Goal: Task Accomplishment & Management: Use online tool/utility

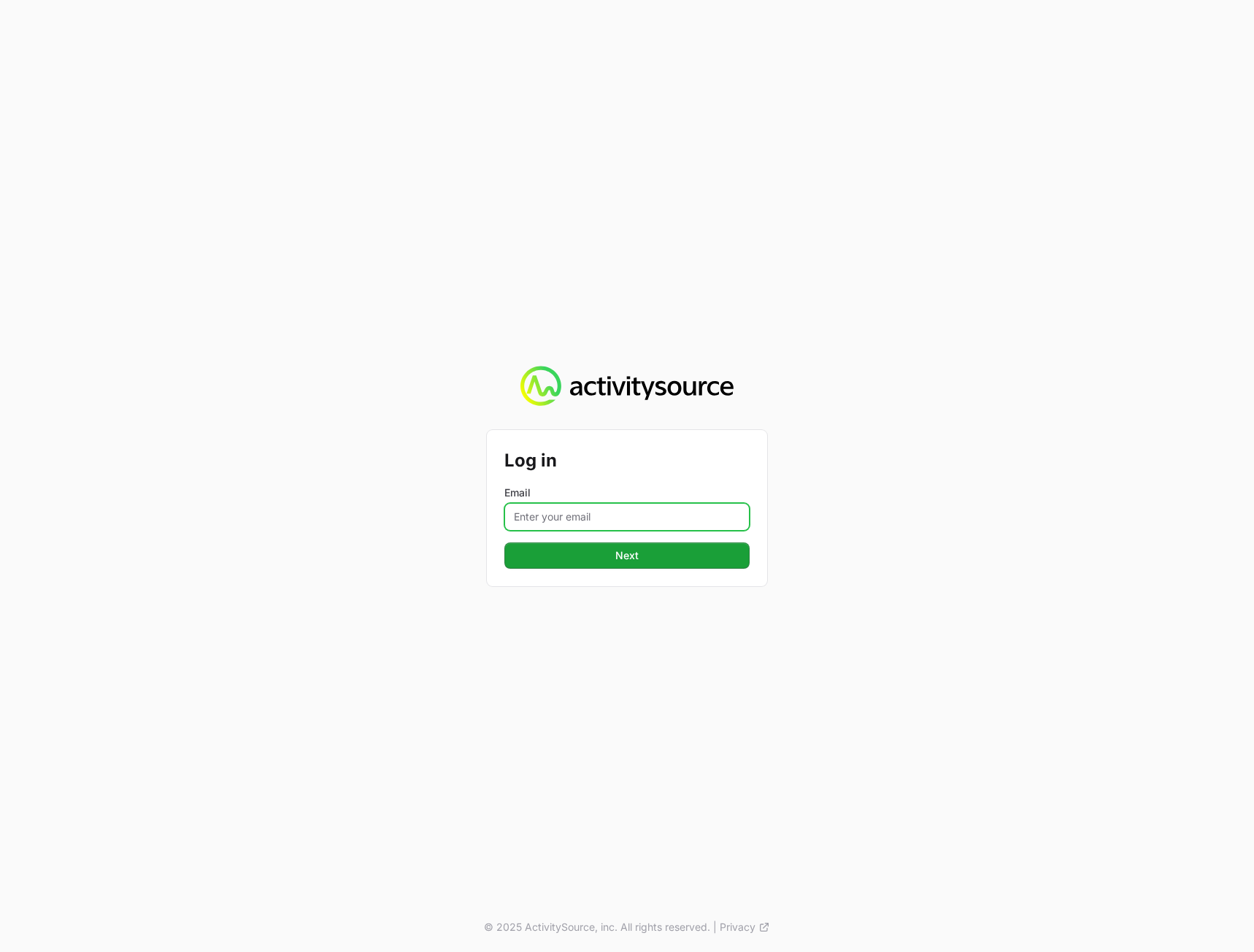
click at [583, 506] on input "Email" at bounding box center [627, 517] width 245 height 27
type input "[PERSON_NAME][EMAIL_ADDRESS][DOMAIN_NAME]"
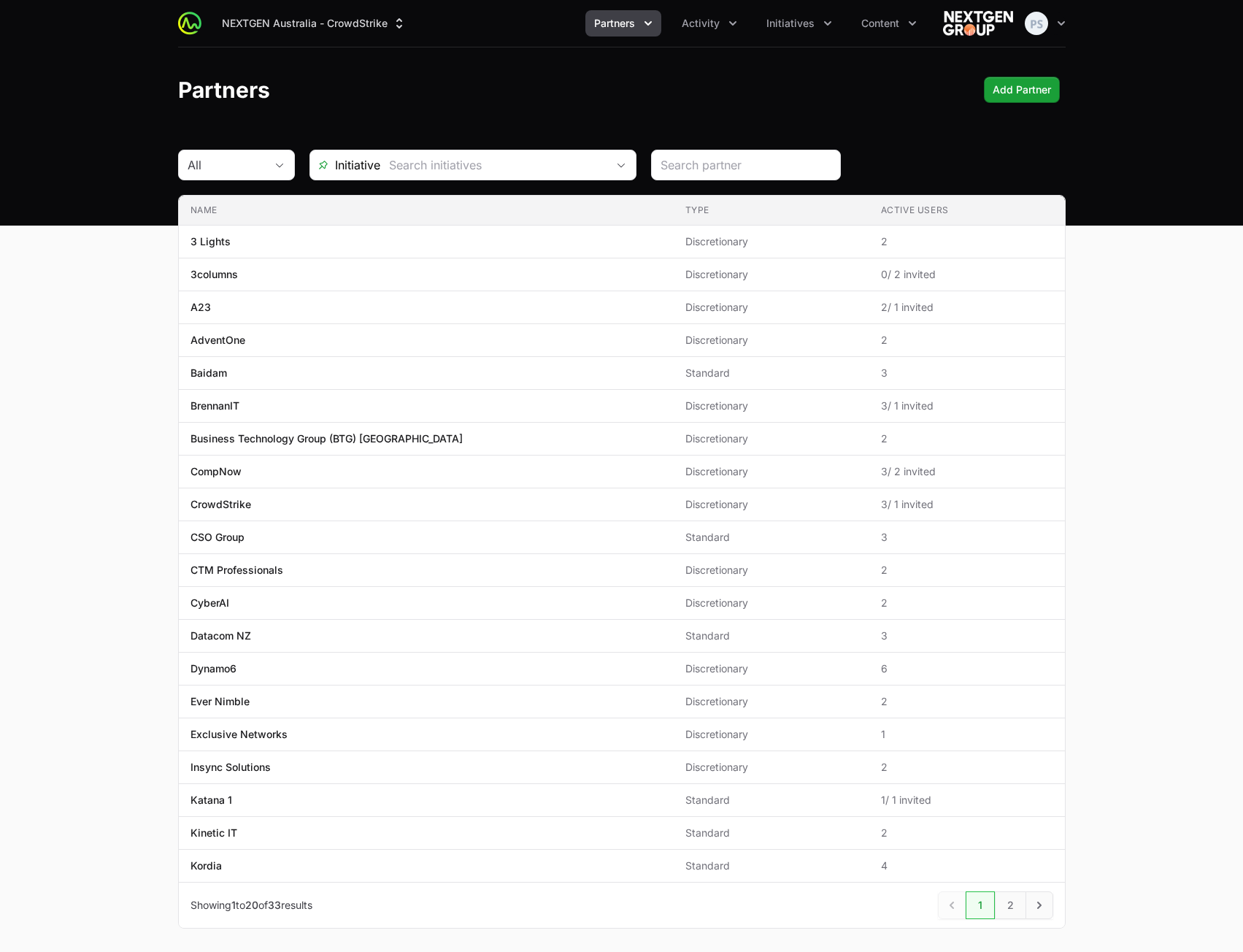
drag, startPoint x: 491, startPoint y: 118, endPoint x: 515, endPoint y: 96, distance: 32.6
click at [491, 118] on header "Partners Add Partner Add Partner" at bounding box center [621, 90] width 1243 height 85
click at [594, 33] on button "Partners" at bounding box center [623, 22] width 76 height 26
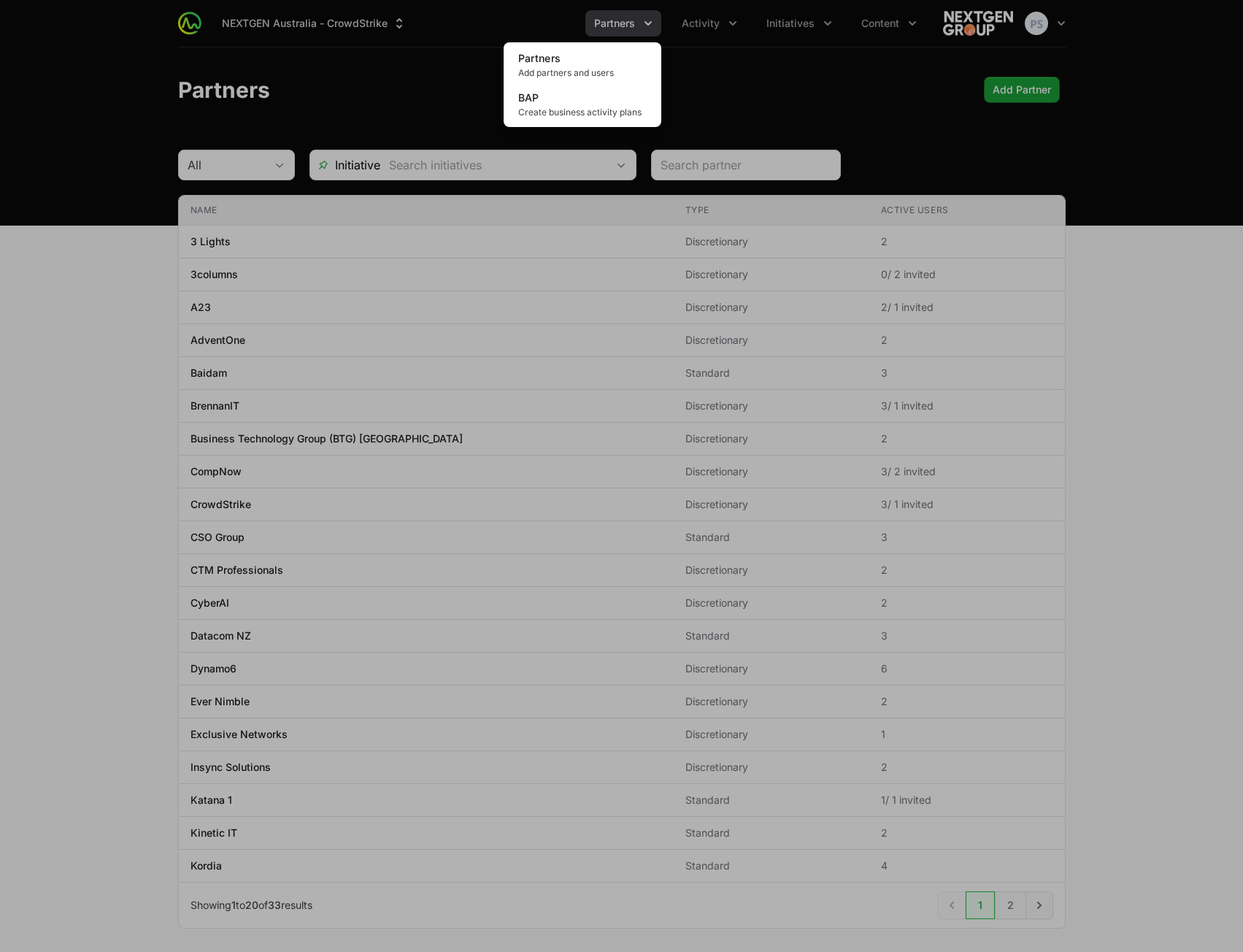
drag, startPoint x: 803, startPoint y: 48, endPoint x: 757, endPoint y: 30, distance: 49.4
click at [802, 48] on div "Partners menu" at bounding box center [621, 476] width 1243 height 952
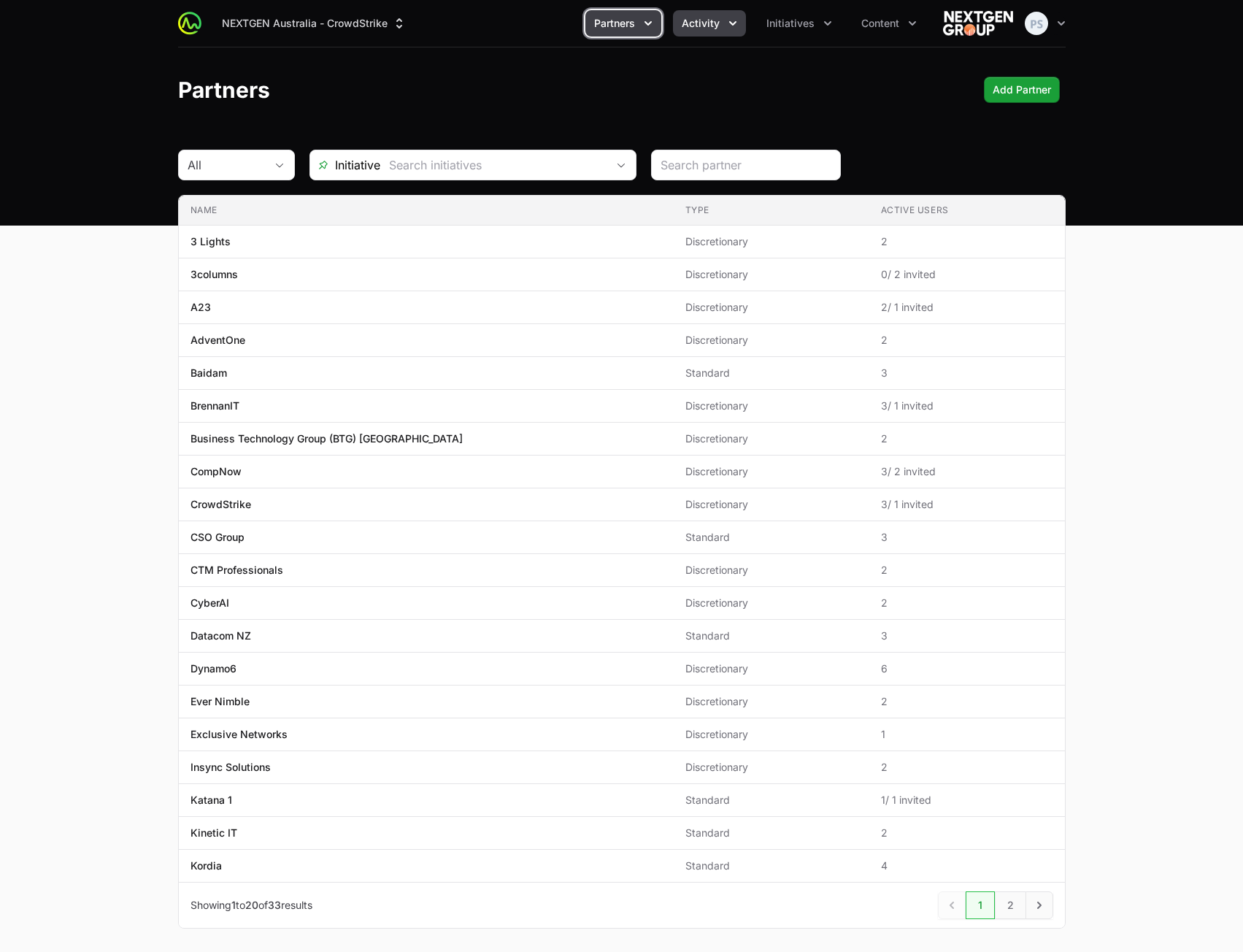
click at [738, 24] on icon "Activity menu" at bounding box center [732, 22] width 15 height 15
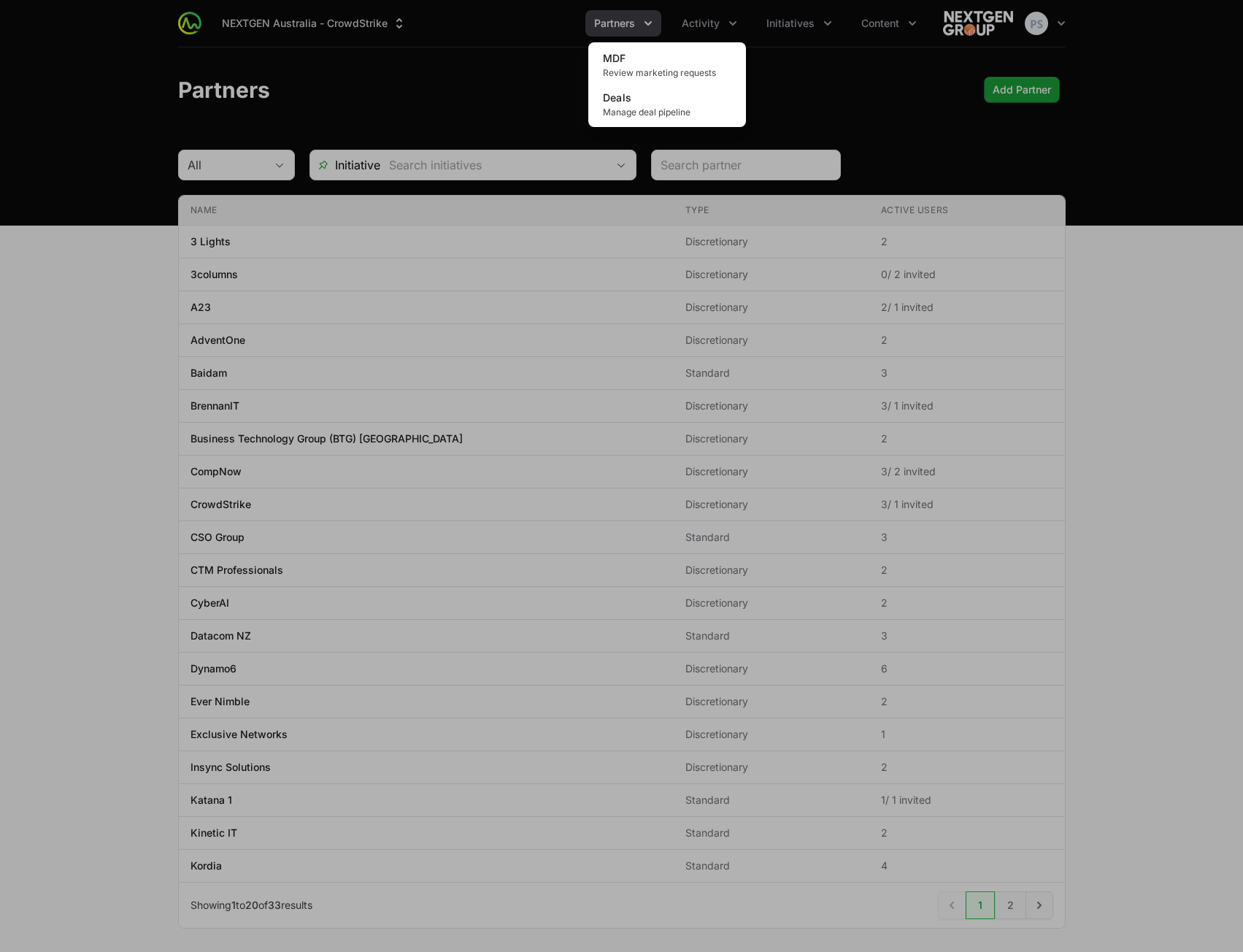
click at [810, 53] on div "Activity menu" at bounding box center [621, 476] width 1243 height 952
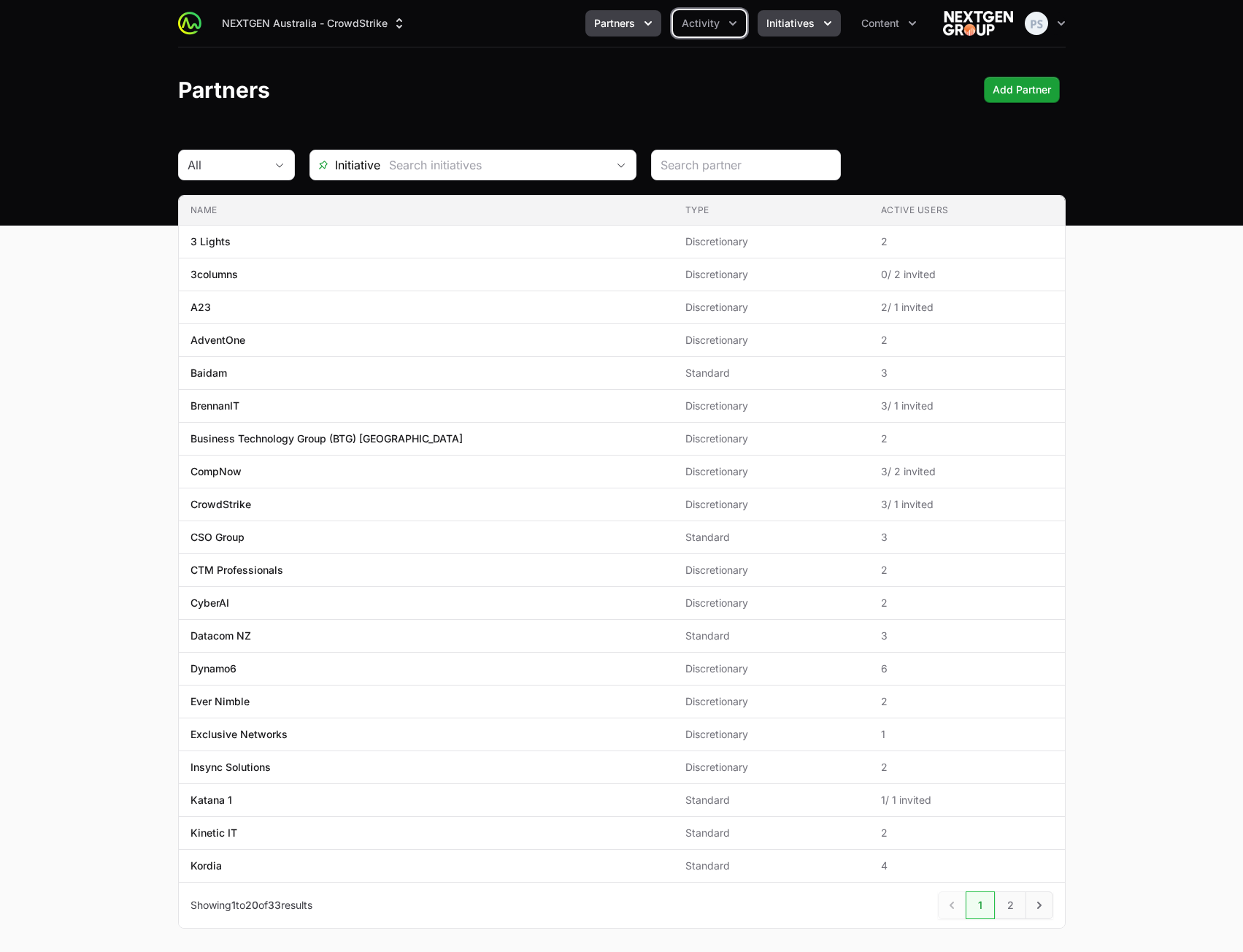
click at [801, 28] on span "Initiatives" at bounding box center [789, 22] width 48 height 15
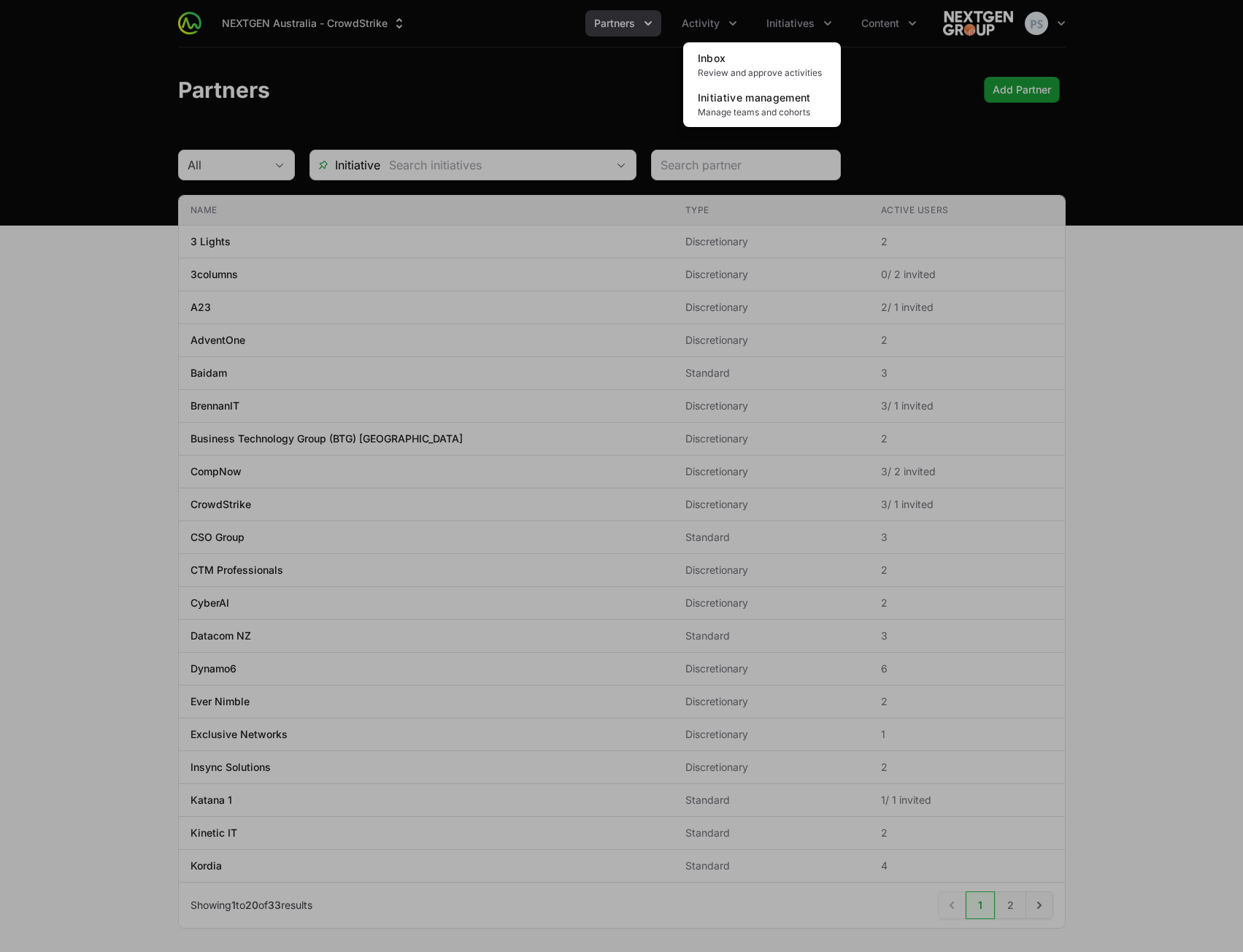
drag, startPoint x: 878, startPoint y: 71, endPoint x: 889, endPoint y: 27, distance: 45.4
click at [879, 70] on div "Initiatives menu" at bounding box center [621, 476] width 1243 height 952
click at [889, 22] on span "Content" at bounding box center [880, 22] width 38 height 15
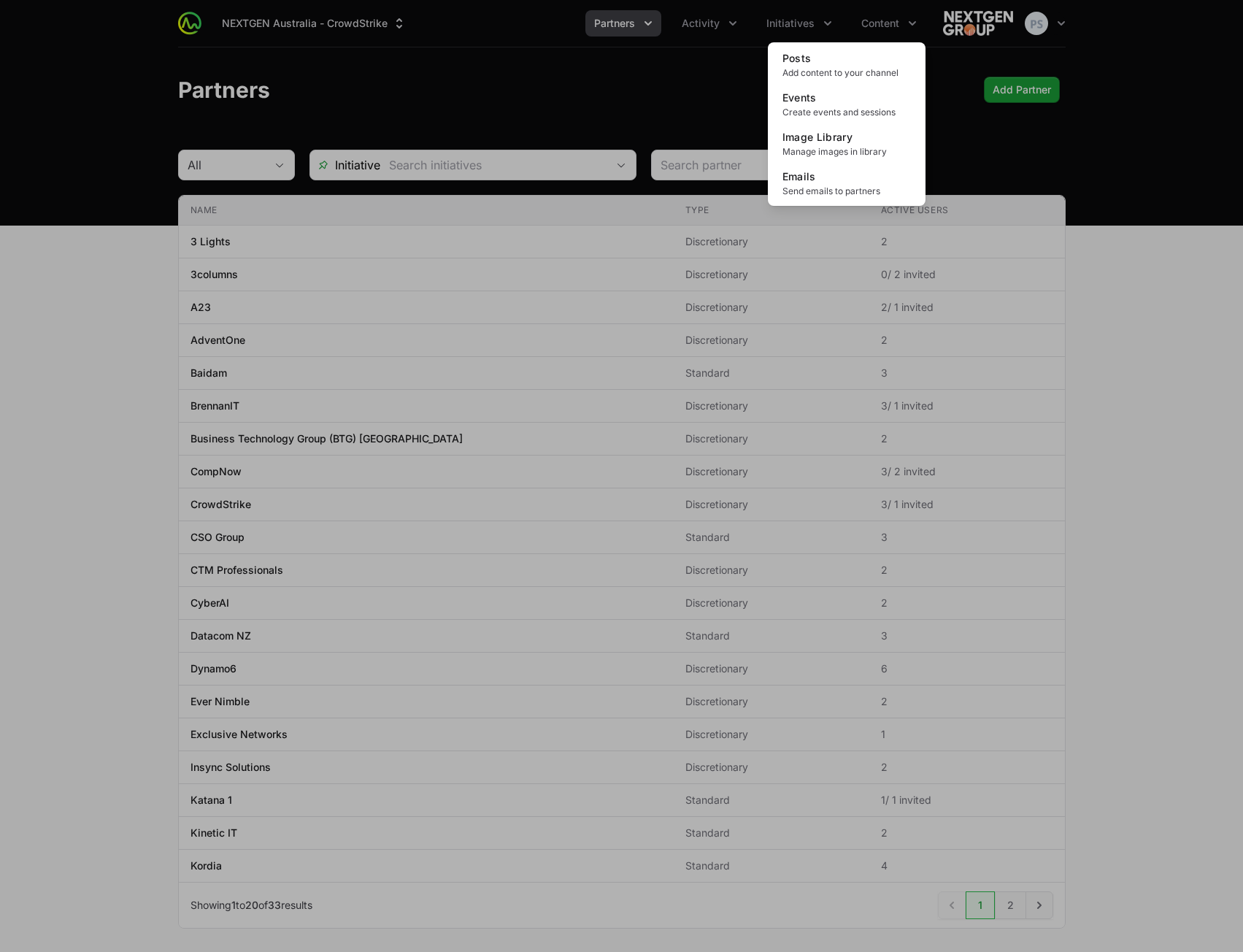
click at [550, 46] on div "Content menu" at bounding box center [621, 476] width 1243 height 952
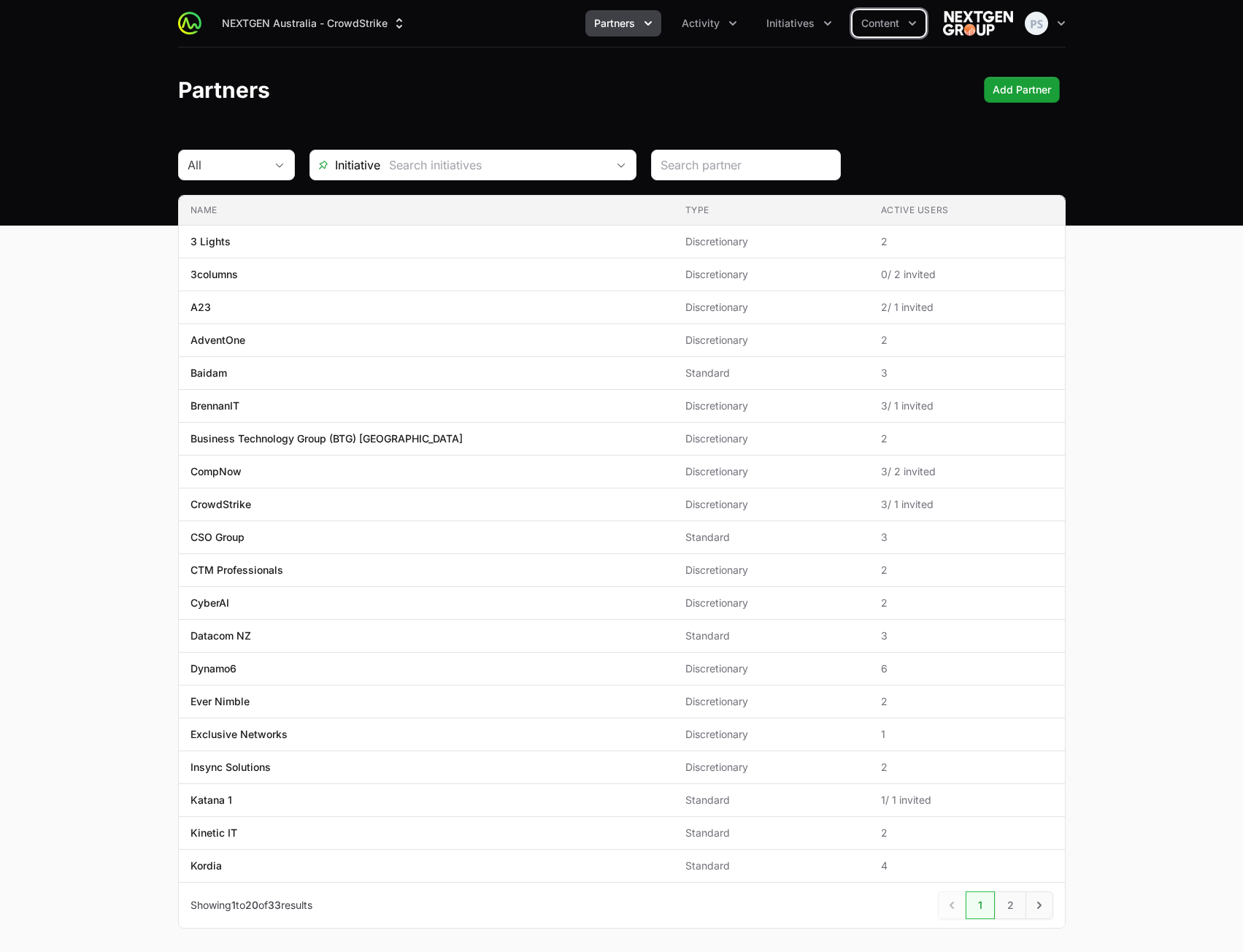
click at [618, 30] on span "Partners" at bounding box center [614, 22] width 41 height 15
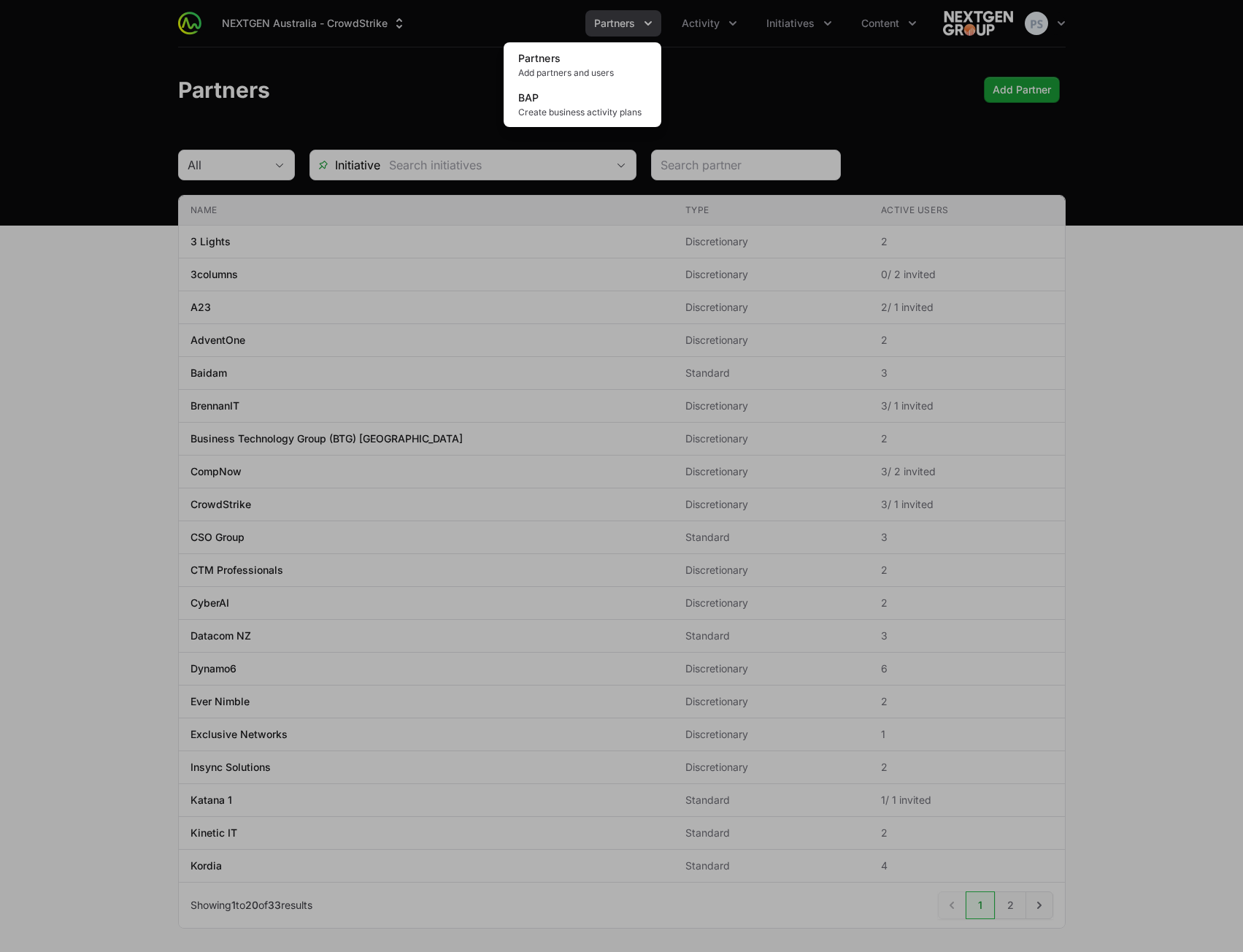
click at [363, 69] on div "Partners menu" at bounding box center [621, 476] width 1243 height 952
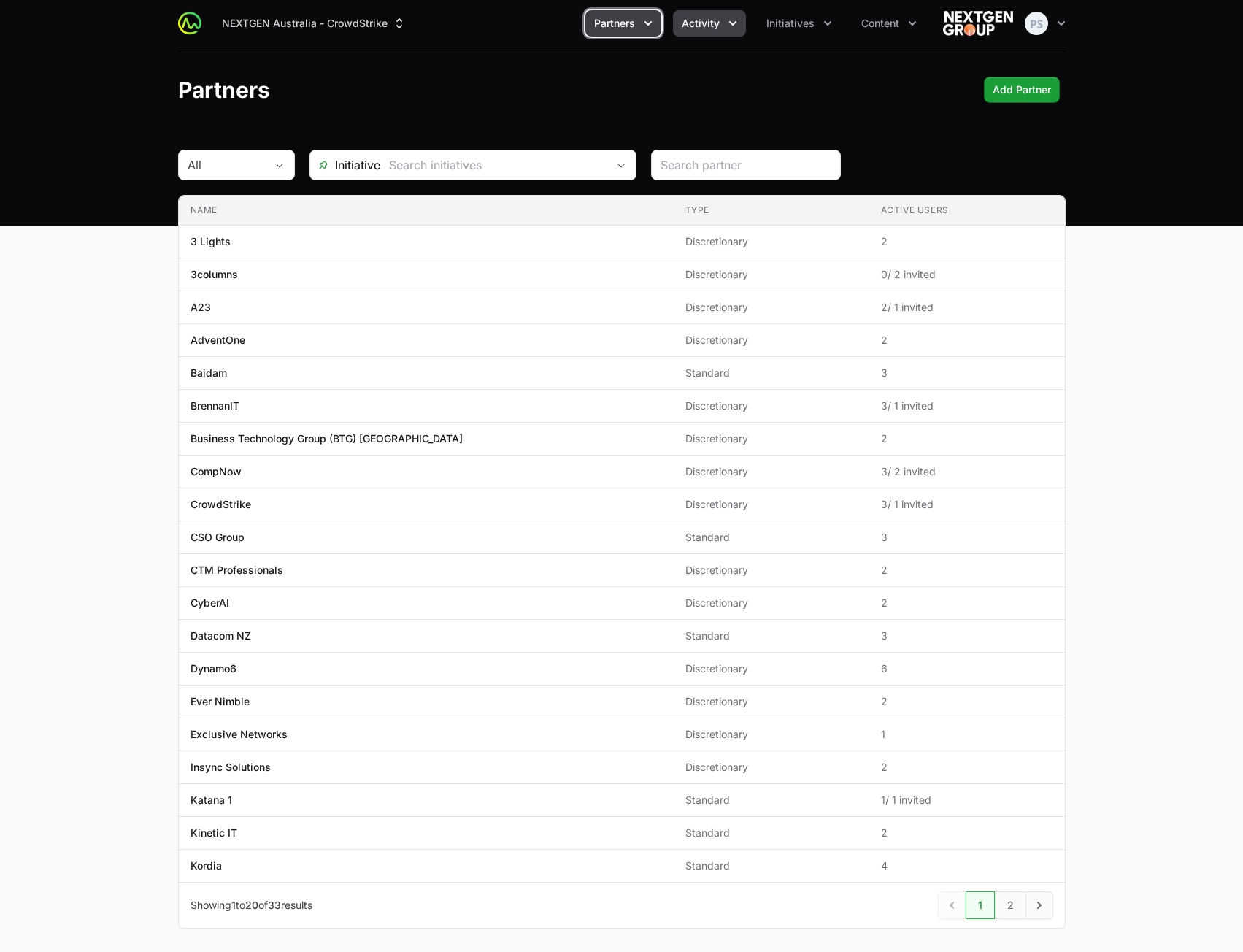
click at [713, 26] on span "Activity" at bounding box center [700, 22] width 38 height 15
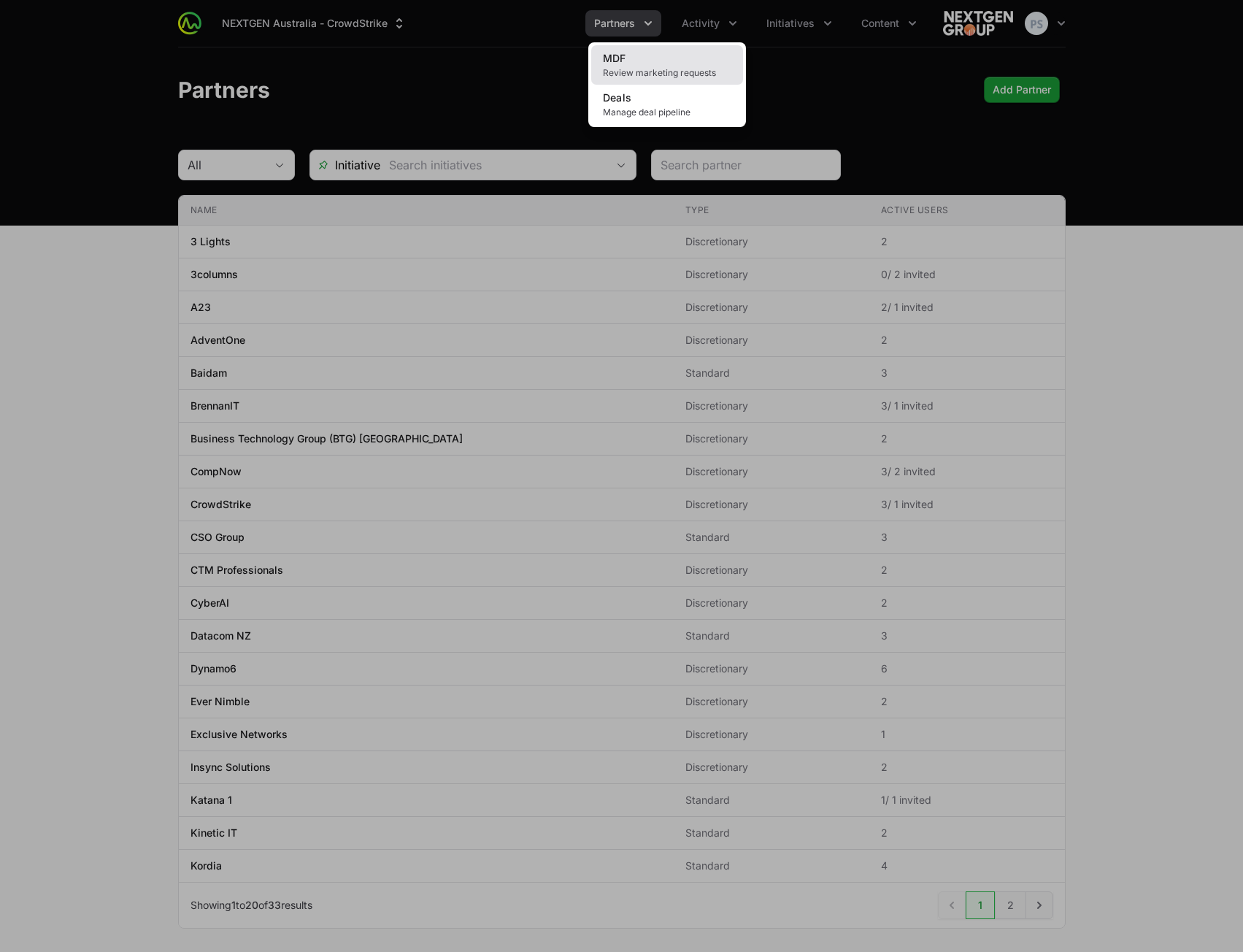
click at [699, 58] on link "MDF Review marketing requests" at bounding box center [667, 64] width 152 height 39
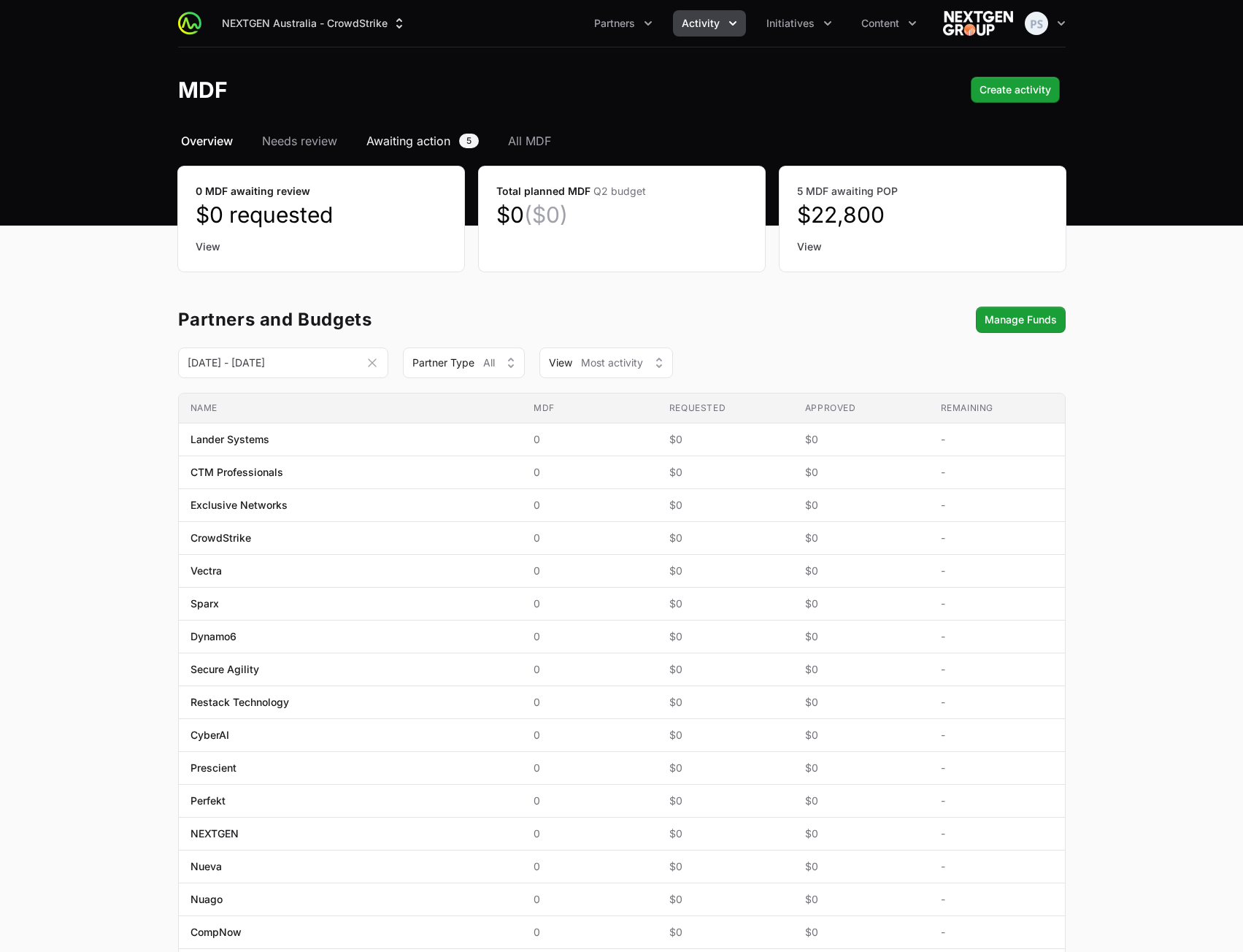
click at [428, 145] on span "Awaiting action" at bounding box center [408, 141] width 84 height 18
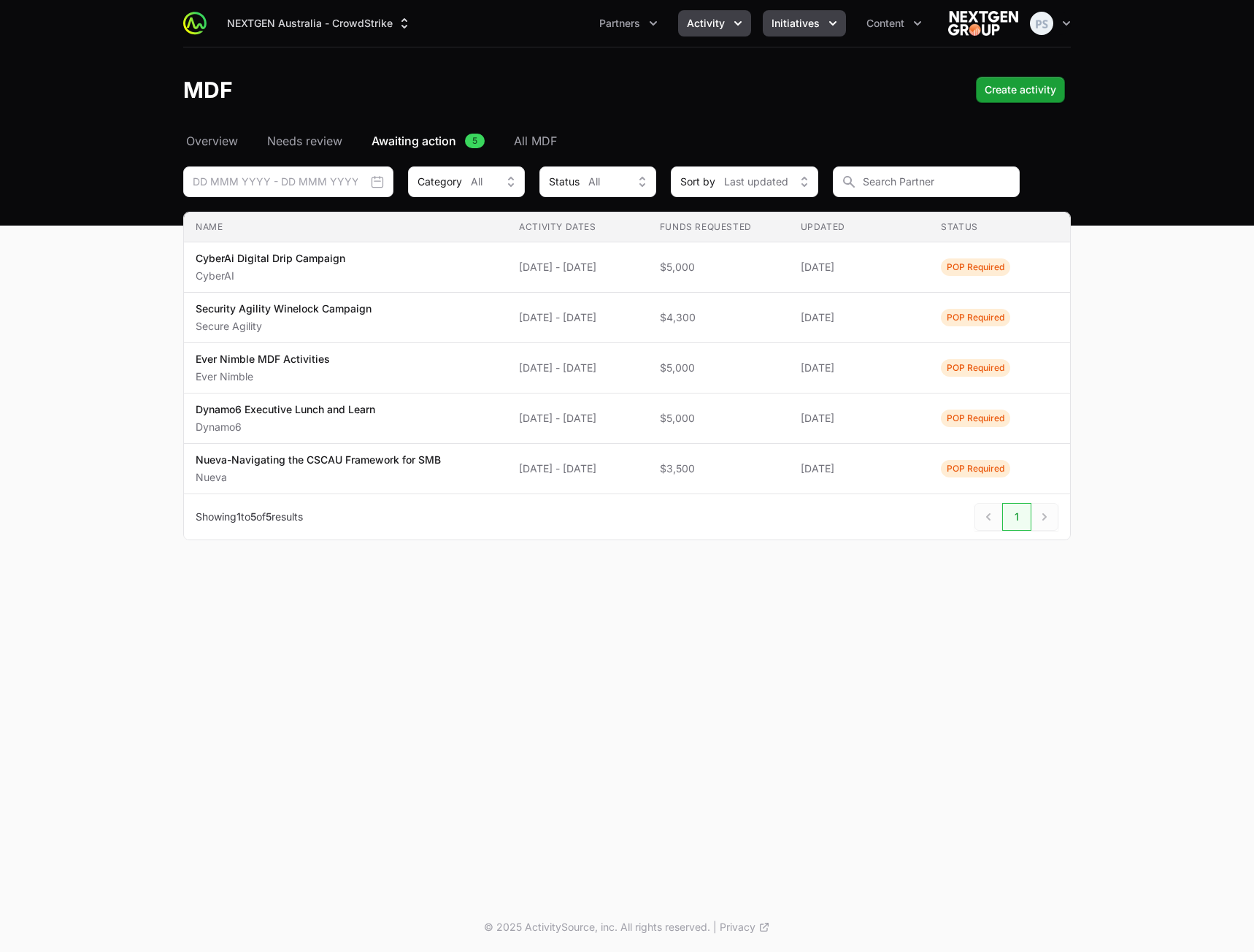
click at [801, 26] on span "Initiatives" at bounding box center [795, 22] width 48 height 15
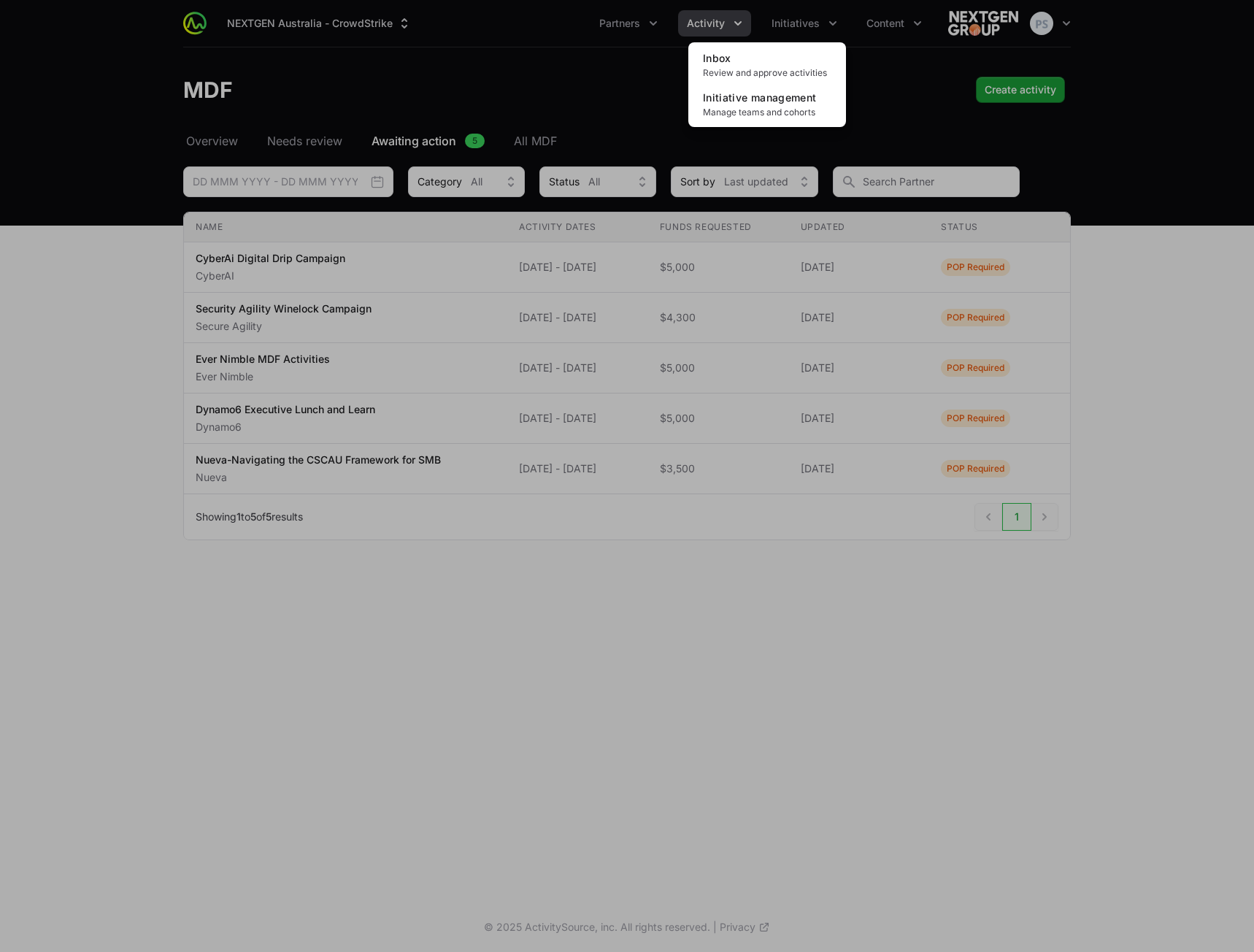
click at [712, 21] on div "Initiatives menu" at bounding box center [627, 476] width 1254 height 952
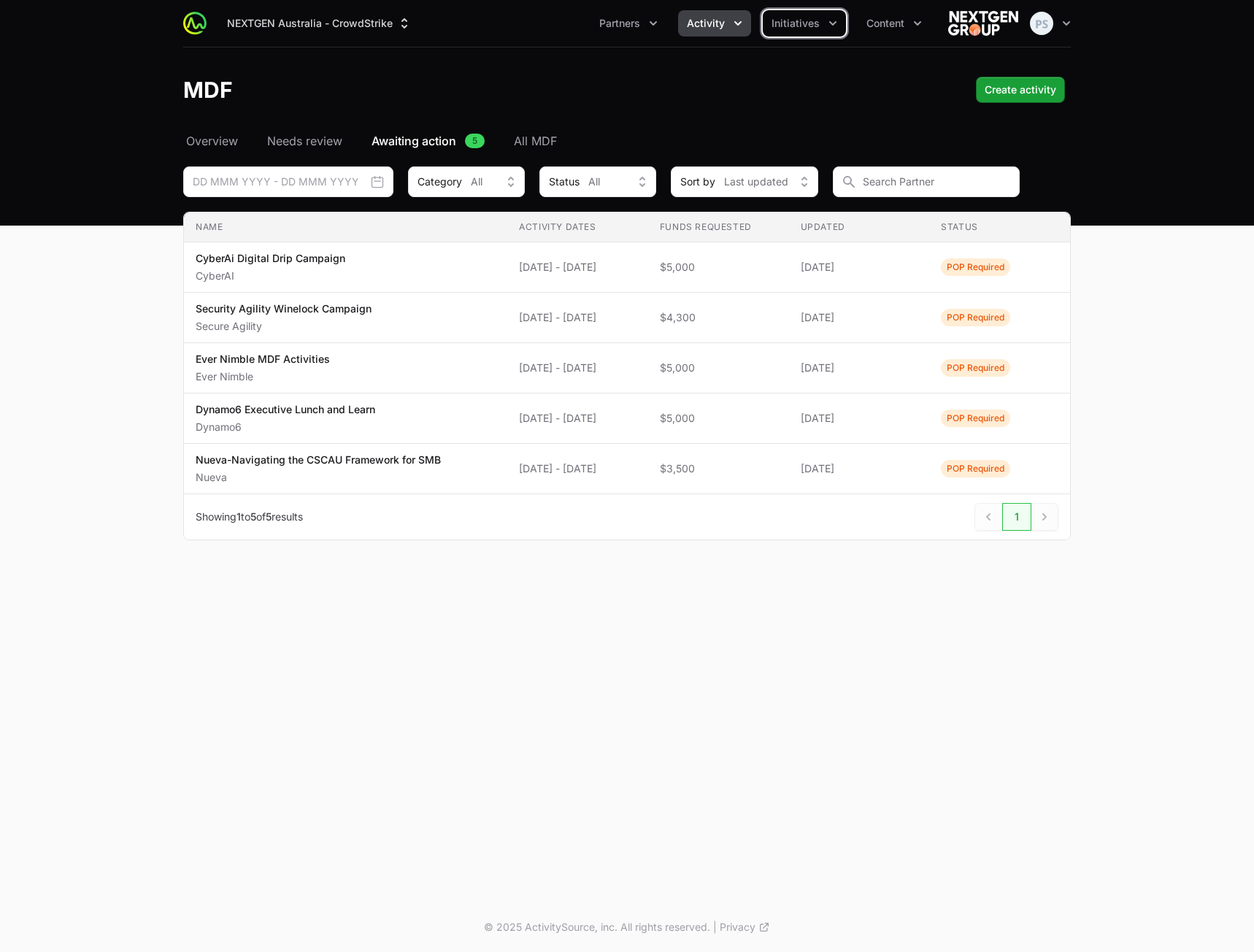
click at [713, 22] on span "Activity" at bounding box center [706, 22] width 38 height 15
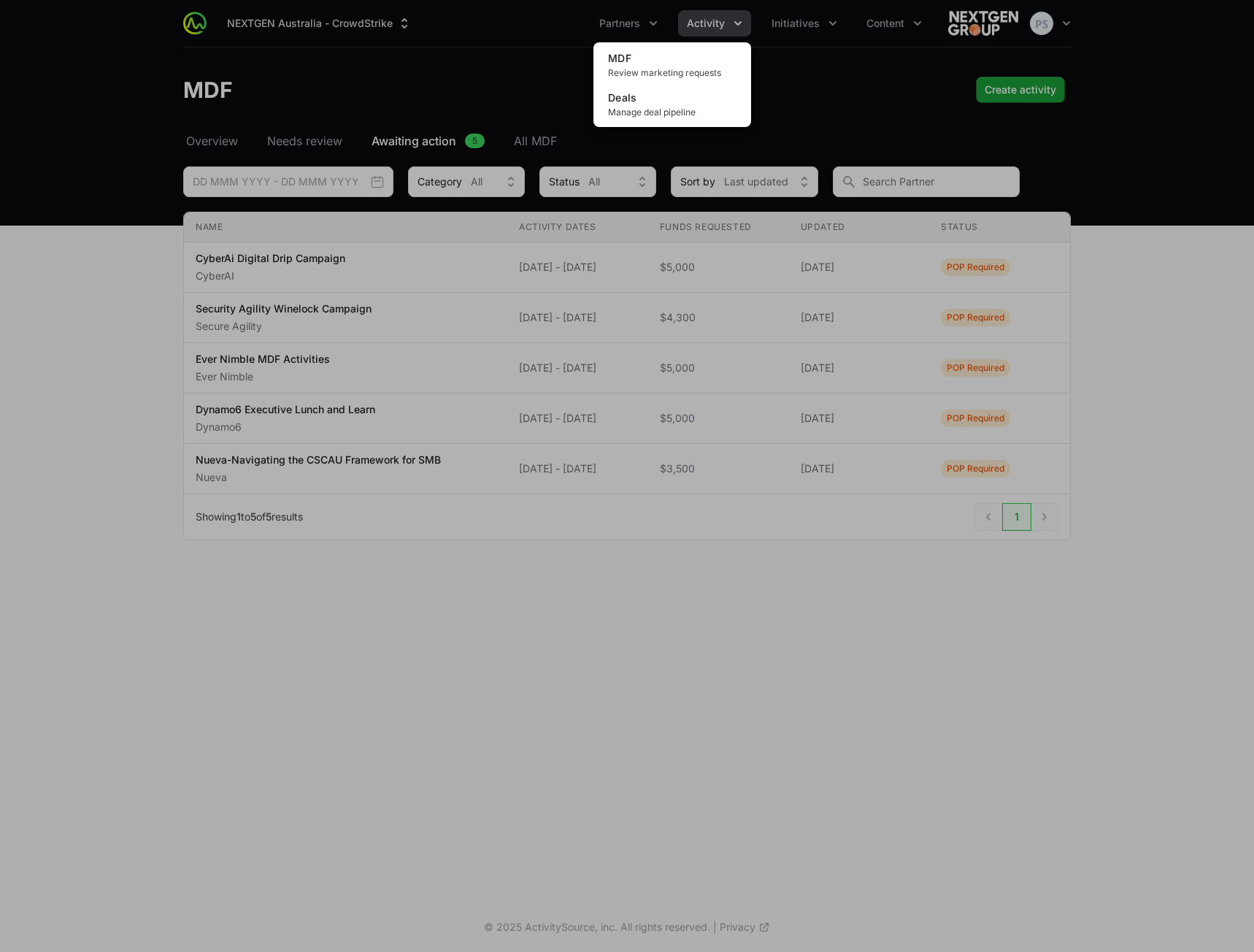
drag, startPoint x: 1124, startPoint y: 257, endPoint x: 1116, endPoint y: 252, distance: 9.4
click at [1117, 253] on div "Activity menu" at bounding box center [627, 476] width 1254 height 952
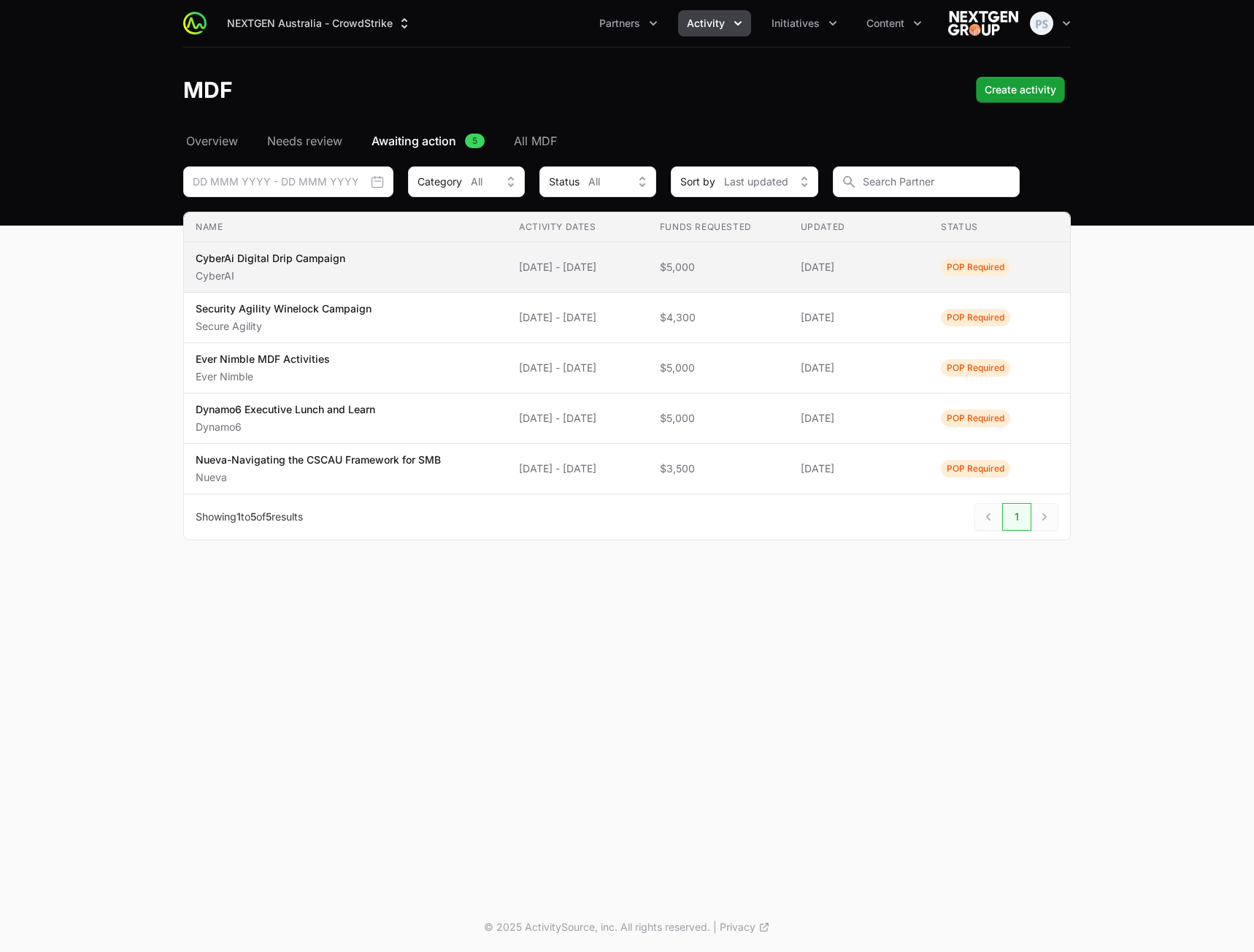
click at [790, 263] on td "Funds Requested $5,000" at bounding box center [719, 268] width 141 height 51
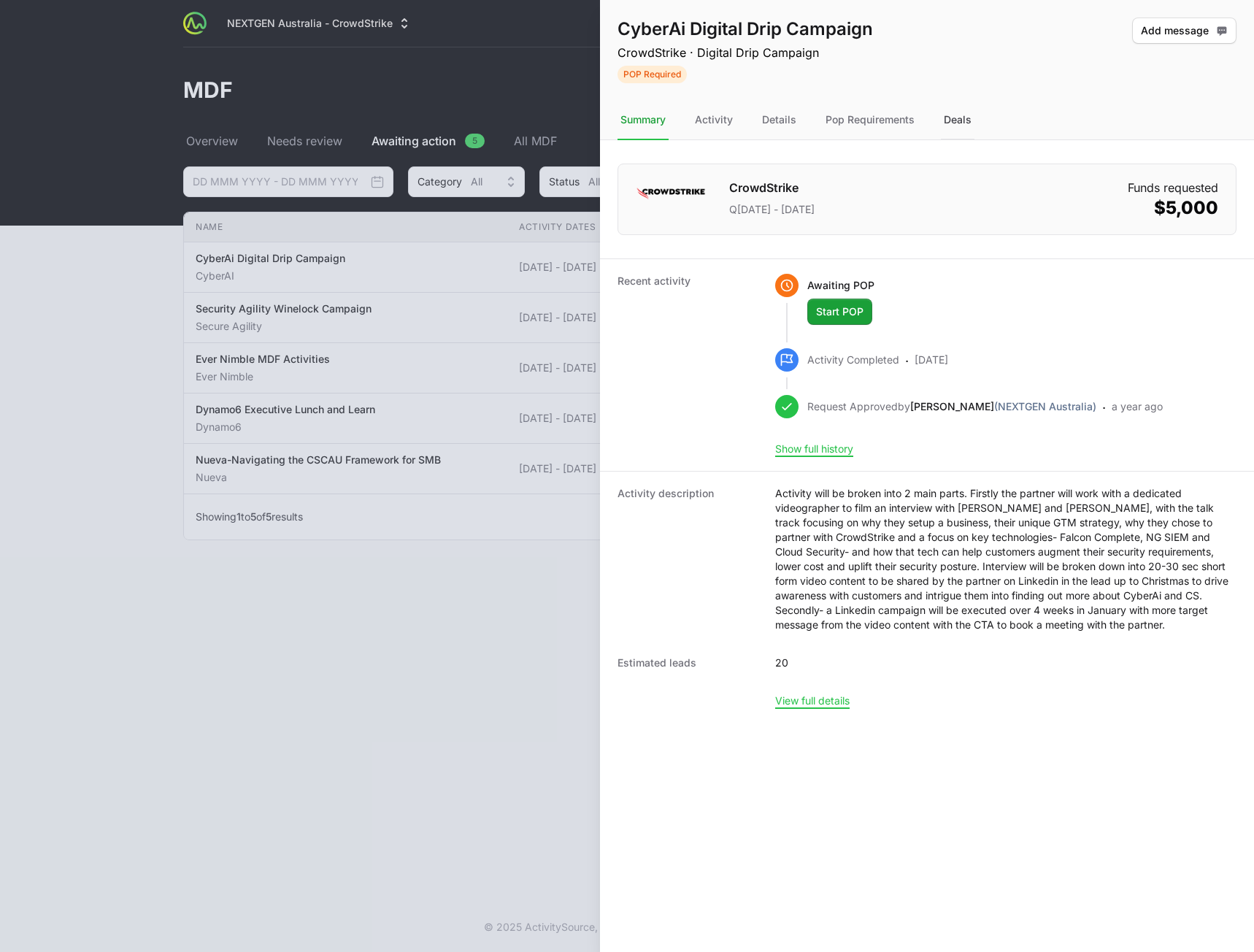
click at [948, 128] on div "Deals" at bounding box center [958, 120] width 33 height 39
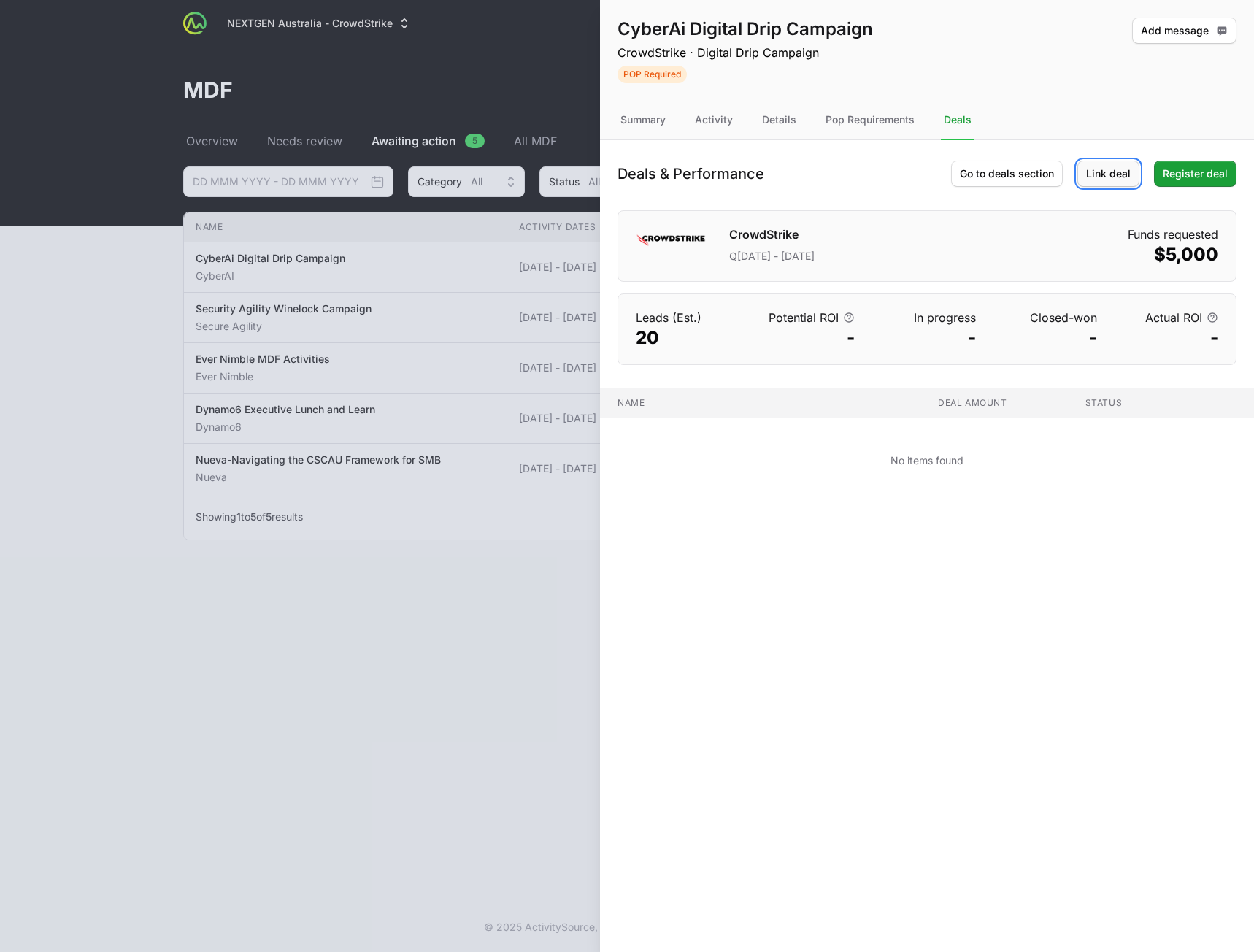
click at [1090, 170] on span "Link deal" at bounding box center [1109, 173] width 45 height 18
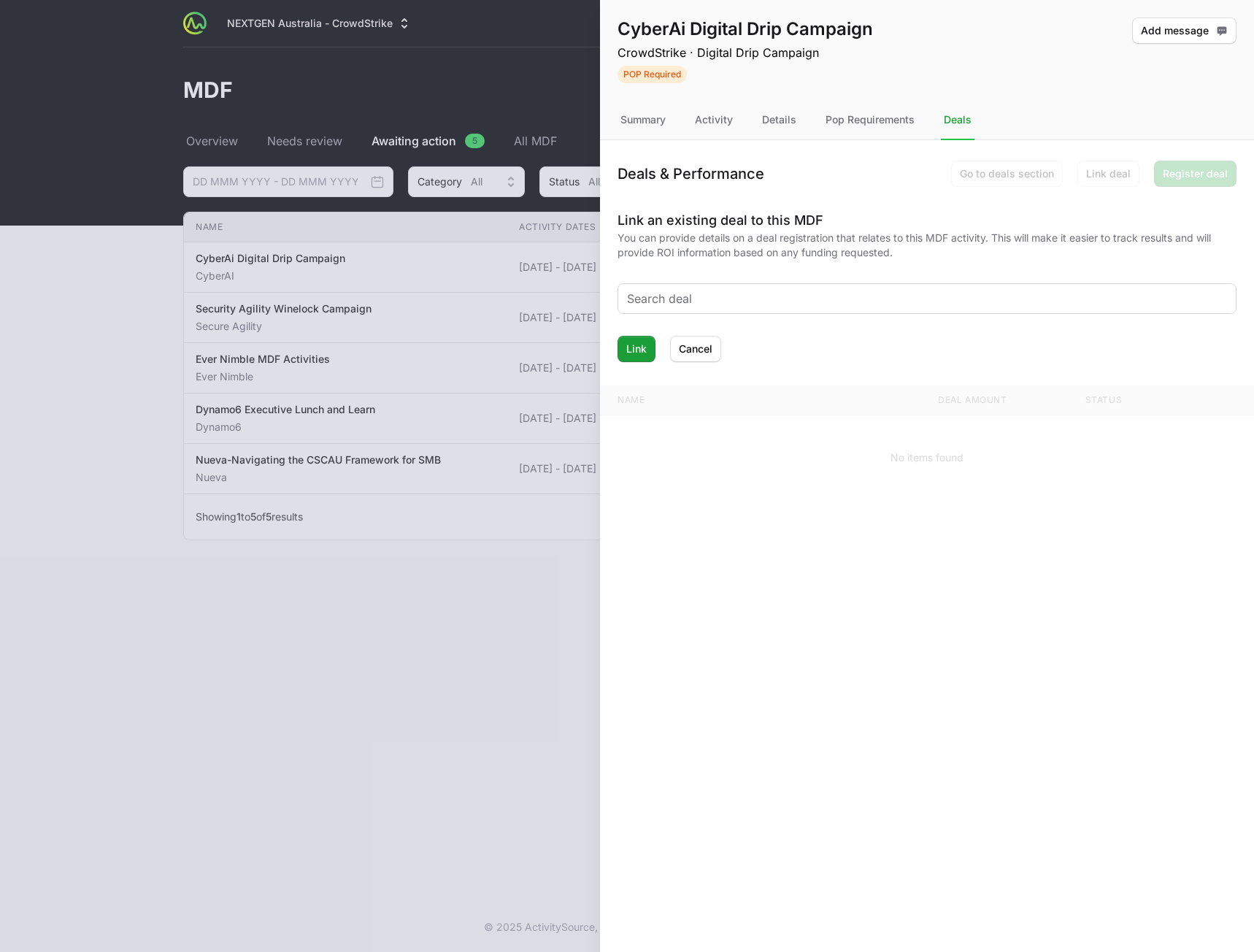
click at [755, 299] on input "text" at bounding box center [927, 299] width 600 height 18
type input "don"
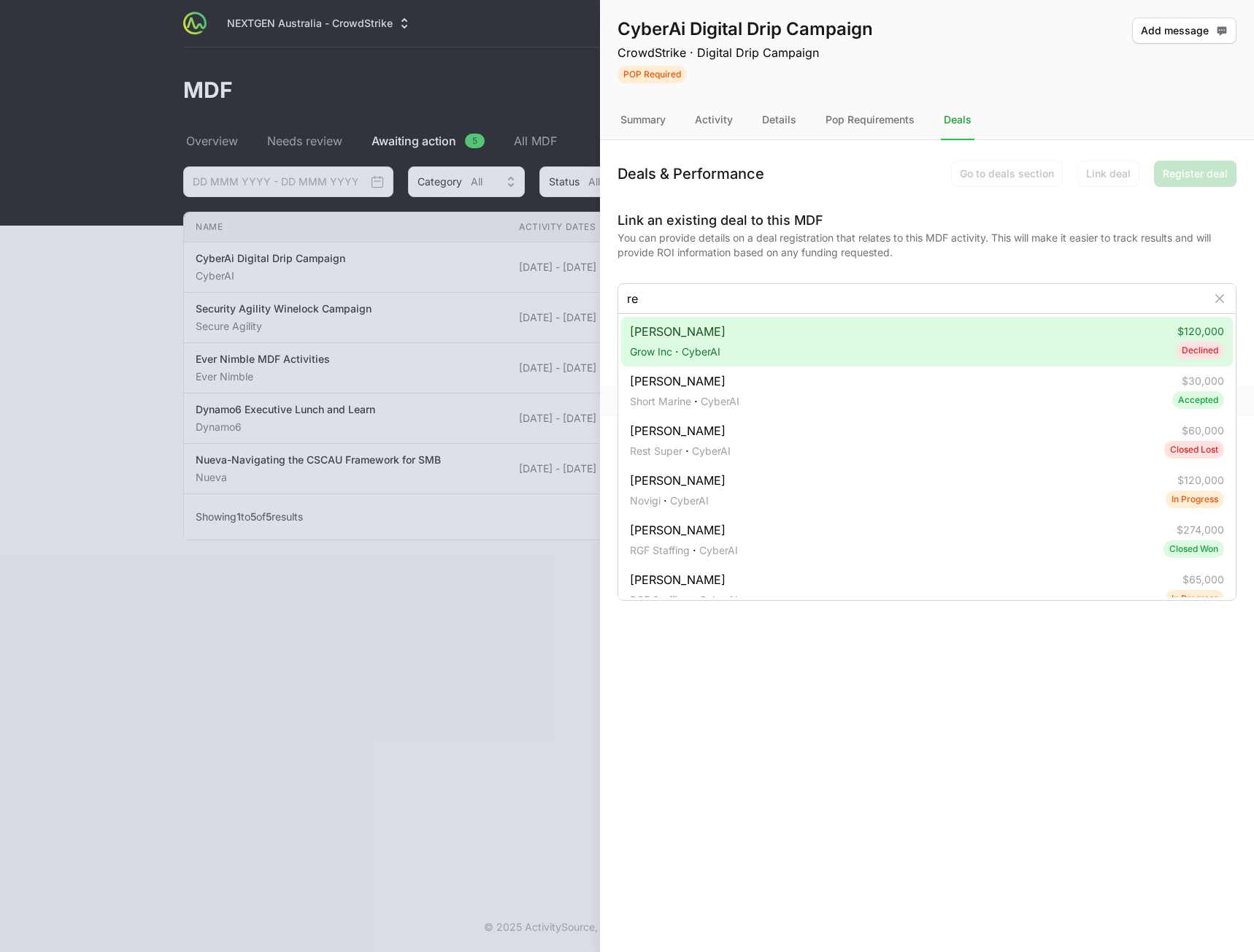
type input "rec"
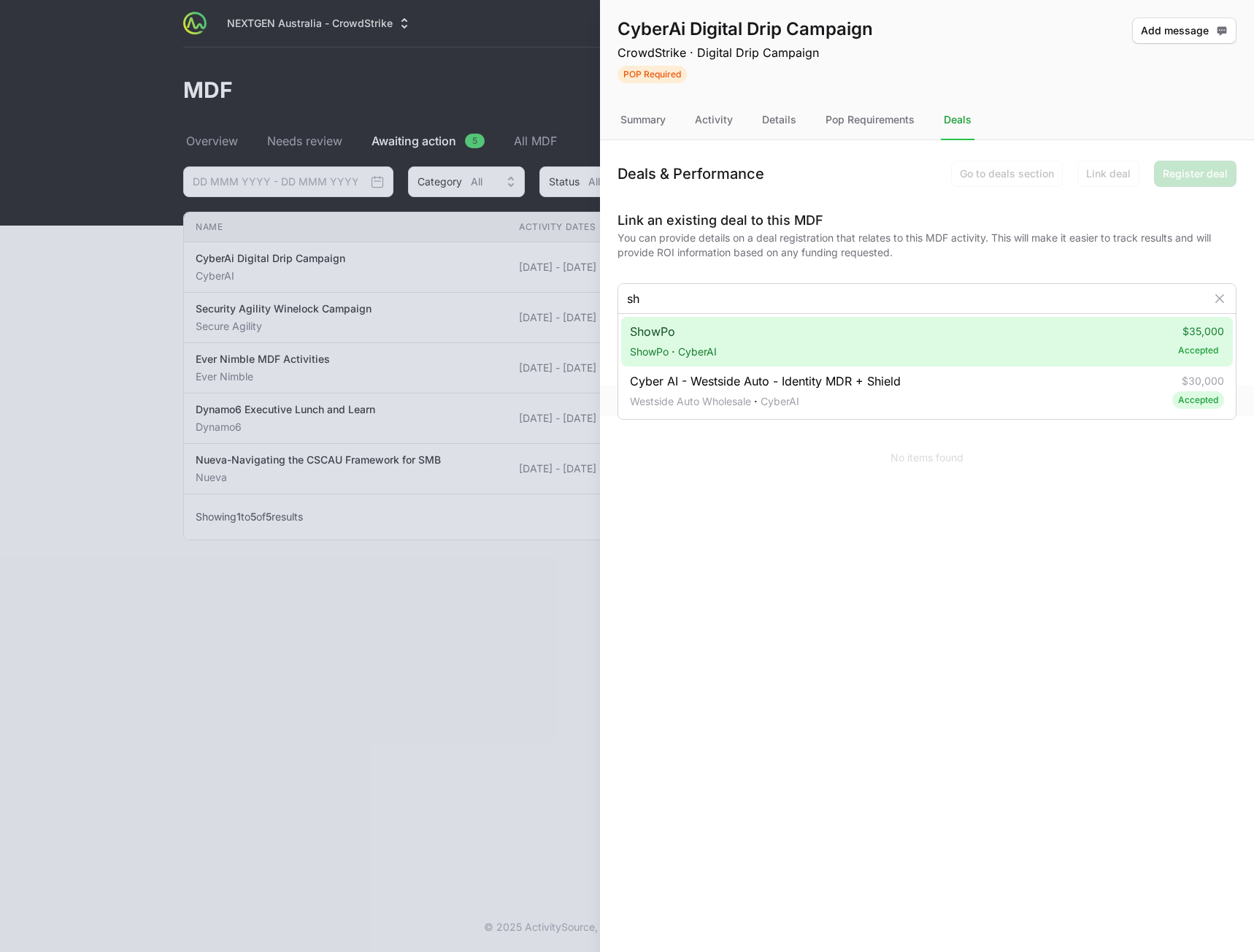
type input "s"
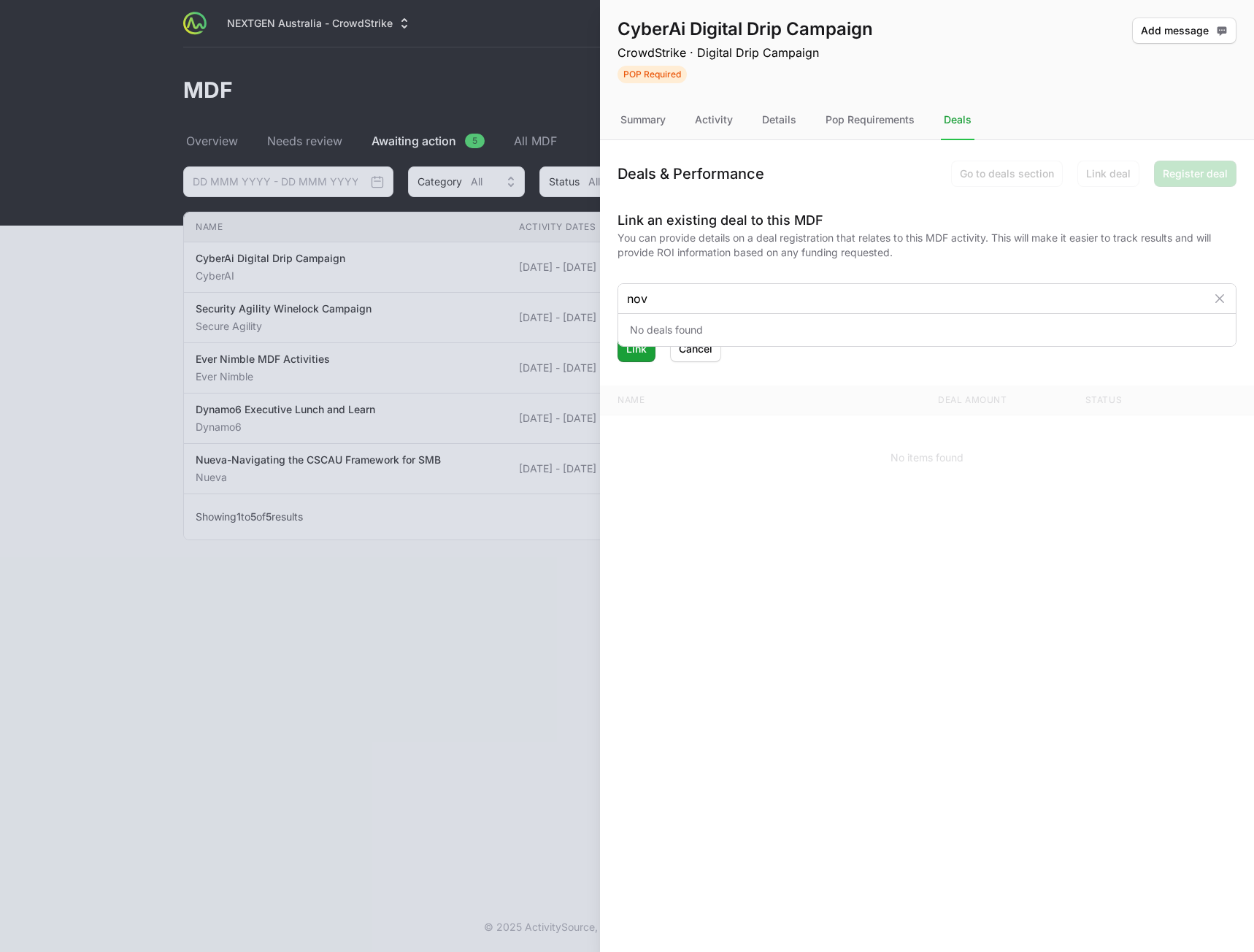
type input "no"
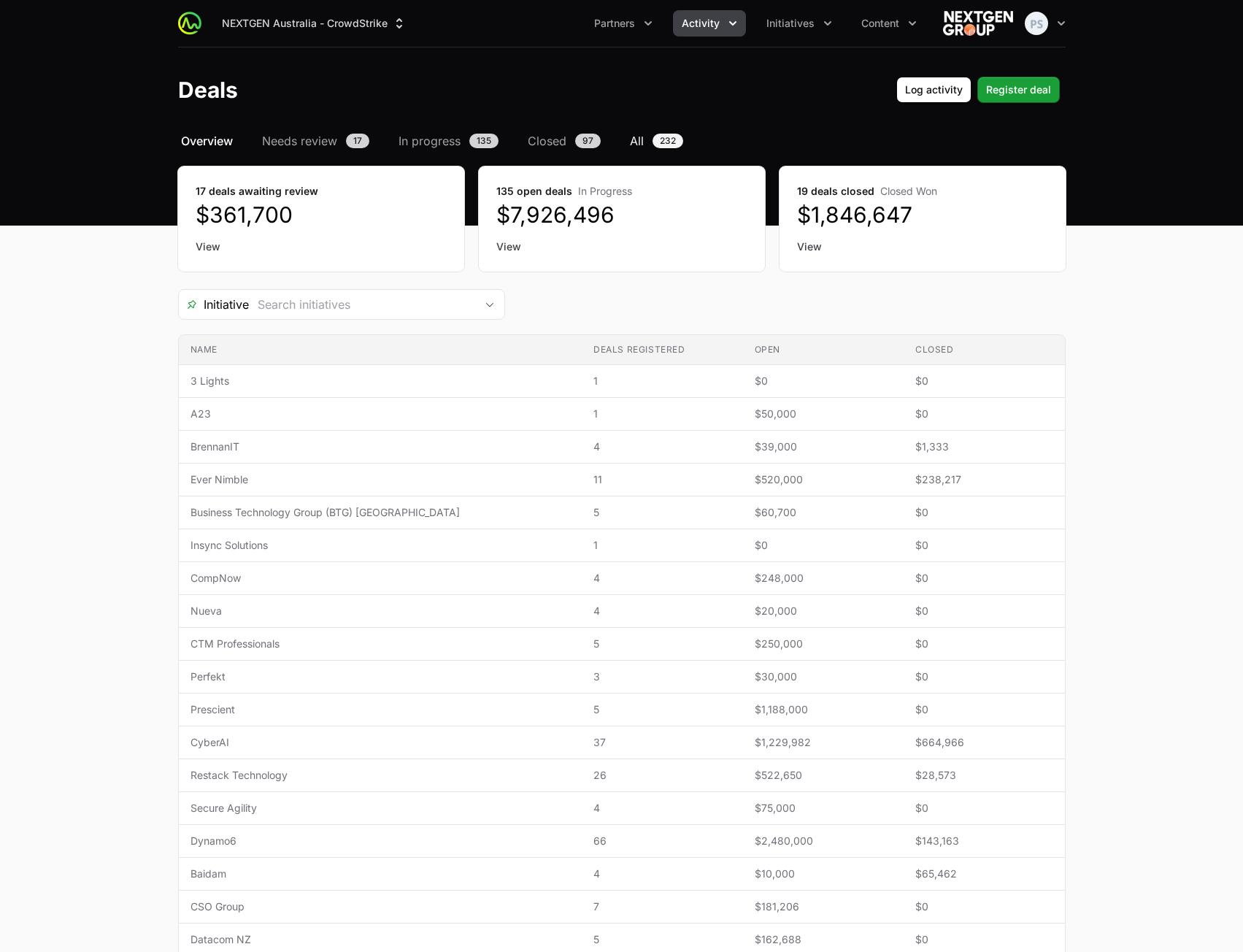
click at [638, 143] on span "All" at bounding box center [637, 141] width 14 height 18
